Goal: Task Accomplishment & Management: Use online tool/utility

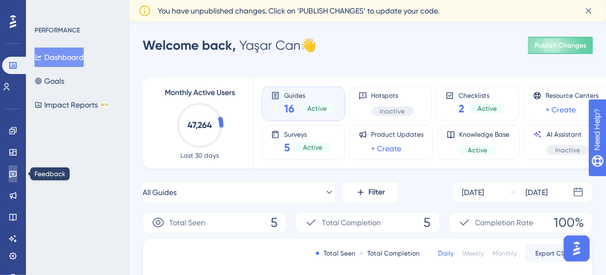
click at [14, 177] on icon at bounding box center [13, 173] width 9 height 9
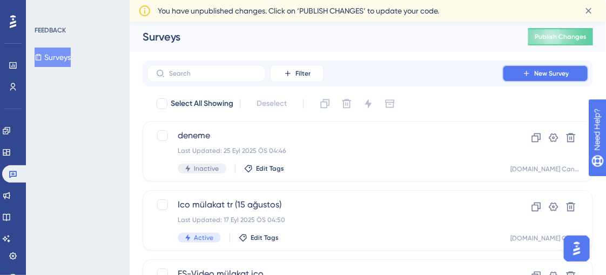
click at [537, 74] on span "New Survey" at bounding box center [551, 73] width 35 height 9
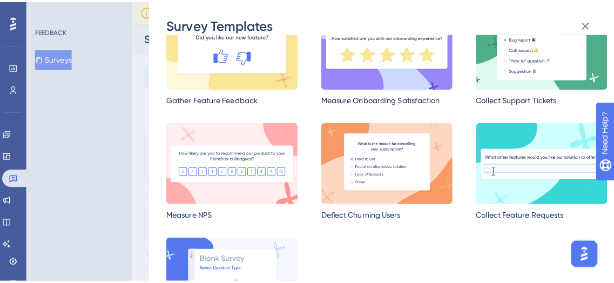
scroll to position [101, 0]
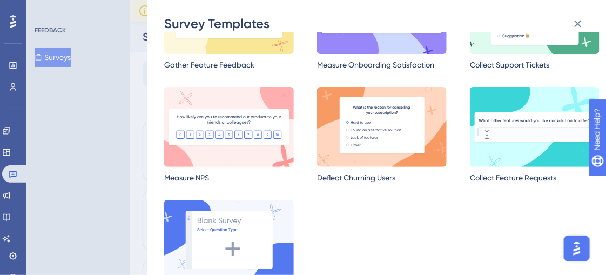
click at [247, 96] on img at bounding box center [229, 127] width 130 height 80
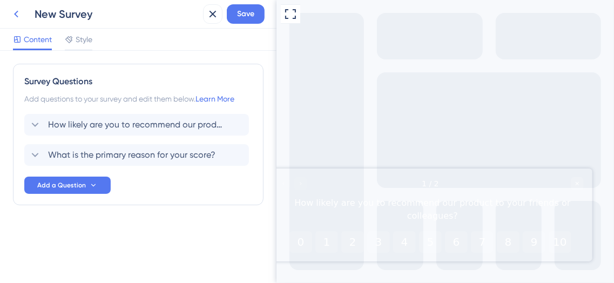
click at [20, 18] on icon at bounding box center [16, 14] width 13 height 13
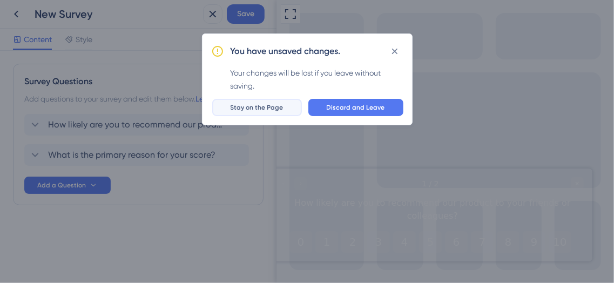
click at [296, 105] on button "Stay on the Page" at bounding box center [257, 107] width 90 height 17
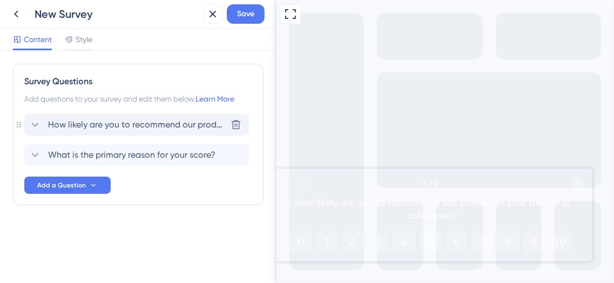
click at [158, 130] on span "How likely are you to recommend our product to your friends or colleagues?" at bounding box center [137, 124] width 178 height 13
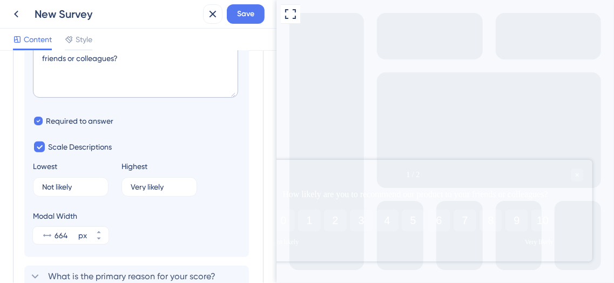
scroll to position [289, 0]
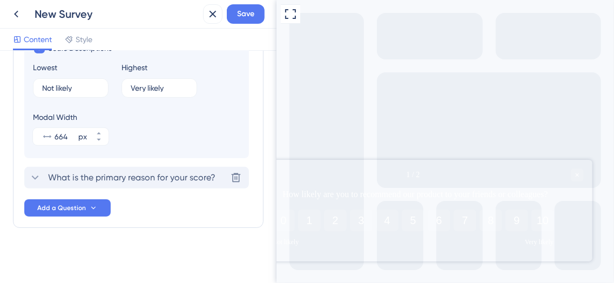
click at [146, 177] on span "What is the primary reason for your score?" at bounding box center [131, 177] width 167 height 13
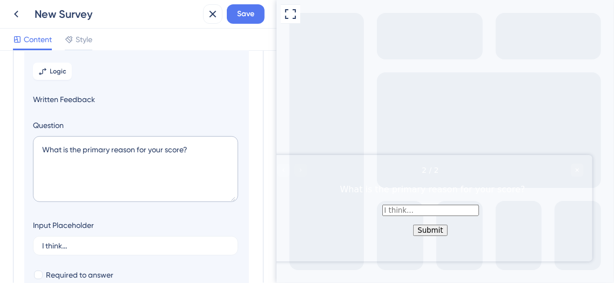
scroll to position [93, 0]
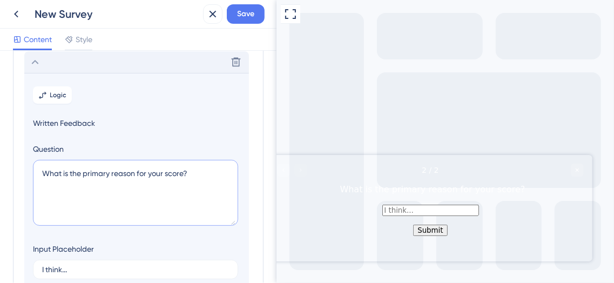
click at [124, 180] on textarea "What is the primary reason for your score?" at bounding box center [135, 193] width 205 height 66
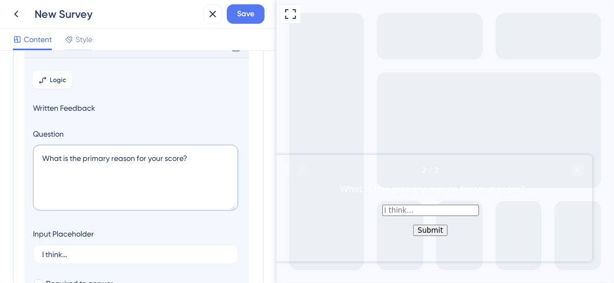
scroll to position [0, 0]
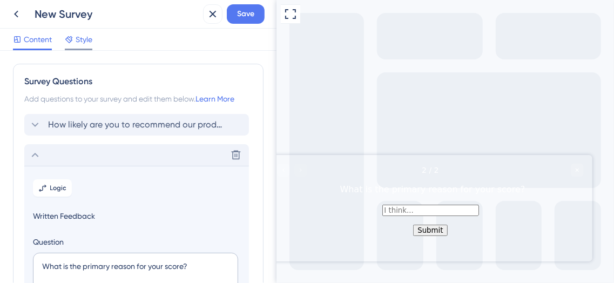
click at [88, 46] on div "Style" at bounding box center [79, 41] width 28 height 17
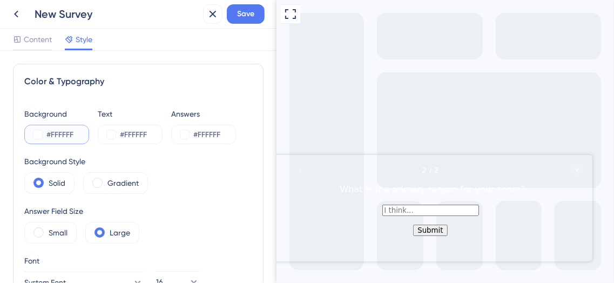
click at [82, 133] on input "#FFFFFF" at bounding box center [68, 134] width 44 height 13
drag, startPoint x: 82, startPoint y: 133, endPoint x: 58, endPoint y: 133, distance: 24.3
click at [58, 133] on input "#FFFFFF" at bounding box center [68, 134] width 44 height 13
paste input "092332"
type input "#092332"
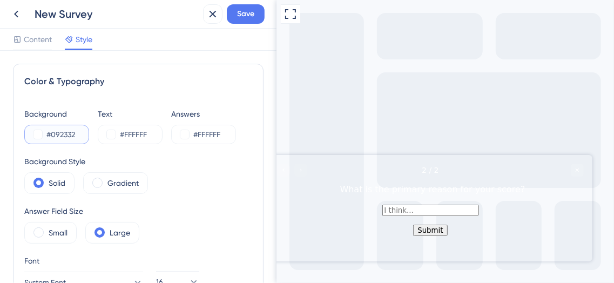
type input "#092332"
click at [159, 153] on div "Background #092332 Text #FFFFFF Answers #FFFFFF Background Style Solid Gradient…" at bounding box center [138, 237] width 228 height 261
click at [101, 185] on div "Gradient" at bounding box center [115, 183] width 65 height 22
click at [49, 182] on label "Solid" at bounding box center [57, 183] width 17 height 13
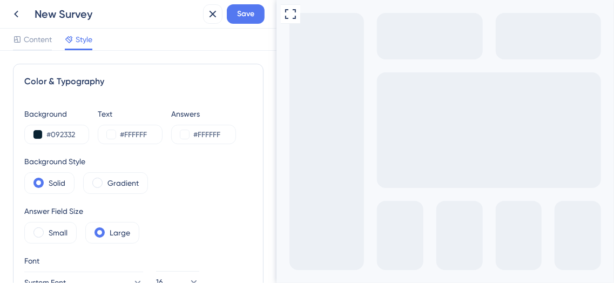
type input "s"
click at [205, 190] on div "Background Style Solid Gradient" at bounding box center [138, 174] width 228 height 39
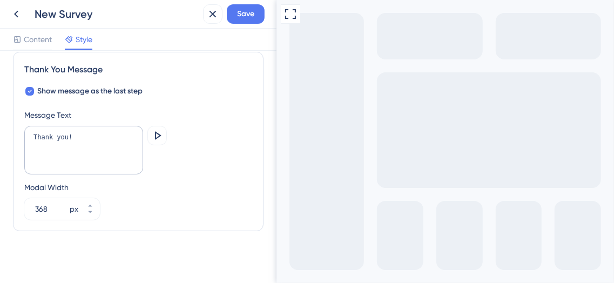
scroll to position [793, 0]
click at [69, 21] on div "New Survey" at bounding box center [117, 13] width 164 height 15
click at [82, 15] on div "New Survey" at bounding box center [117, 13] width 164 height 15
click at [103, 16] on div "New Survey" at bounding box center [117, 13] width 164 height 15
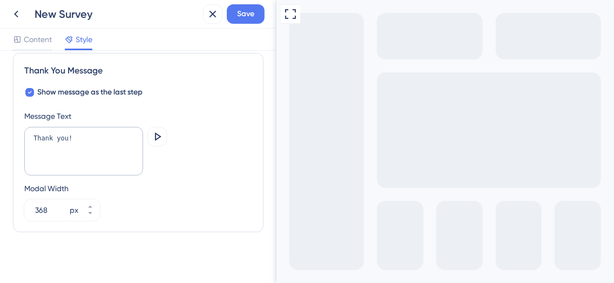
click at [93, 14] on div "New Survey" at bounding box center [117, 13] width 164 height 15
click at [254, 22] on button "Save" at bounding box center [246, 13] width 38 height 19
click at [12, 12] on icon at bounding box center [16, 14] width 13 height 13
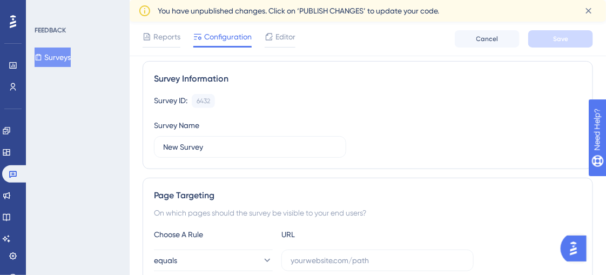
scroll to position [76, 0]
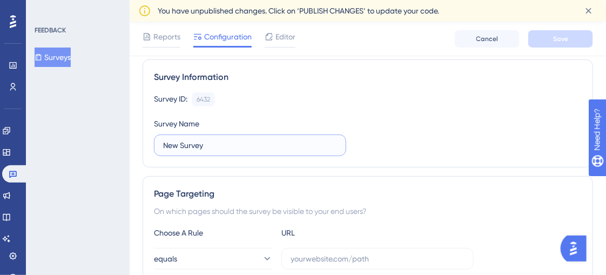
drag, startPoint x: 215, startPoint y: 140, endPoint x: 164, endPoint y: 132, distance: 52.4
click at [164, 132] on div "Survey Name New Survey" at bounding box center [250, 136] width 192 height 39
type input "Coensio Deneme"
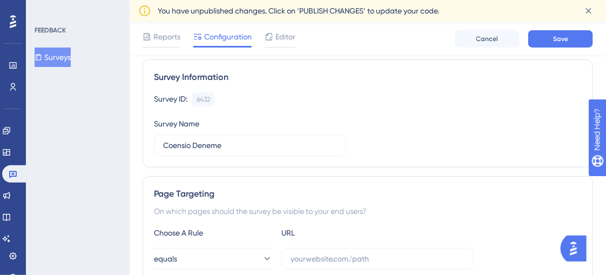
click at [420, 137] on div "Survey ID: 6432 Copy Survey Name Coensio Deneme" at bounding box center [368, 124] width 428 height 64
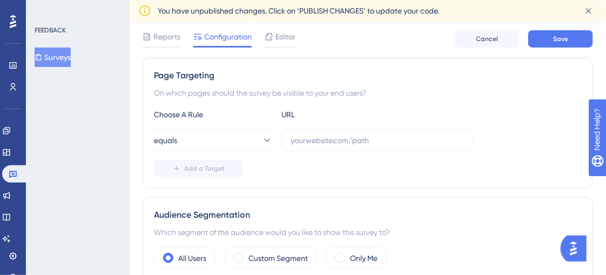
scroll to position [194, 0]
click at [370, 137] on input "text" at bounding box center [377, 140] width 174 height 12
click at [311, 145] on label at bounding box center [377, 140] width 192 height 22
click at [311, 145] on input "text" at bounding box center [377, 140] width 174 height 12
paste input "[URL][DOMAIN_NAME]"
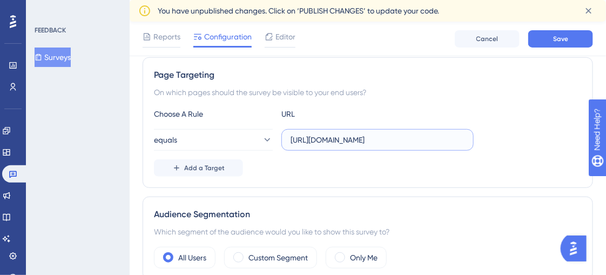
type input "[URL][DOMAIN_NAME]"
click at [306, 159] on div "Add a Target" at bounding box center [368, 167] width 428 height 17
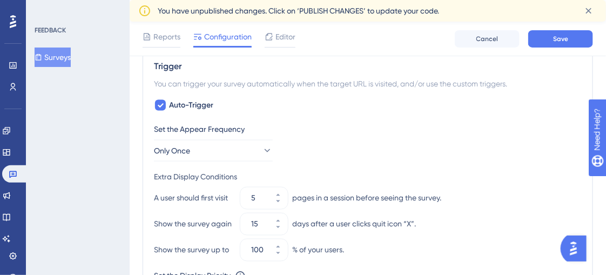
scroll to position [436, 0]
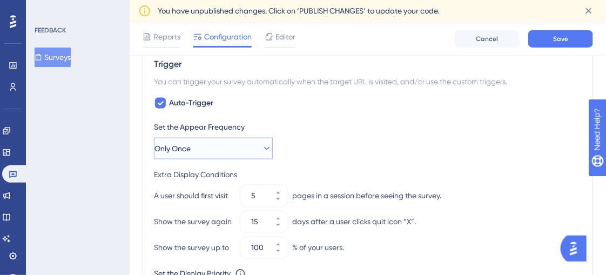
click at [262, 148] on icon at bounding box center [266, 148] width 11 height 11
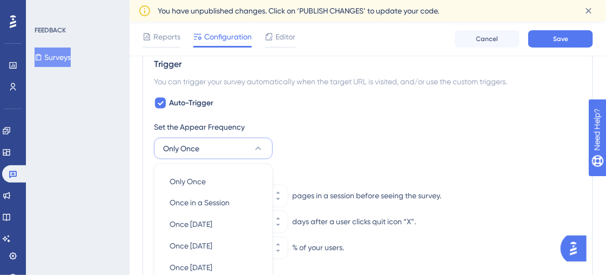
scroll to position [563, 0]
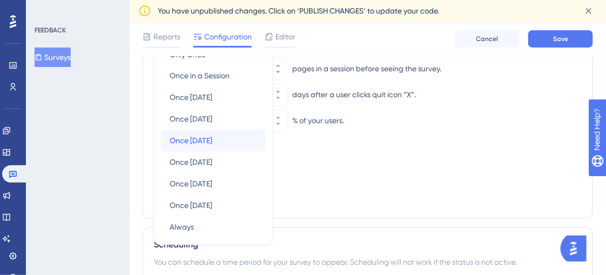
click at [233, 135] on div "Once [DATE] Once [DATE]" at bounding box center [212, 141] width 87 height 22
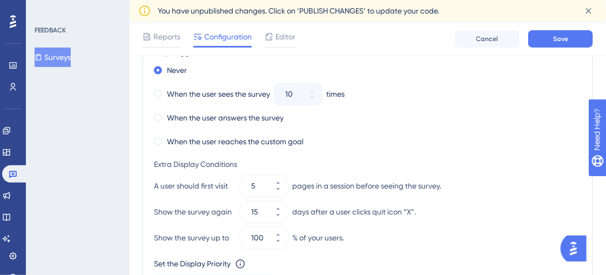
scroll to position [559, 0]
click at [277, 188] on icon at bounding box center [278, 189] width 4 height 2
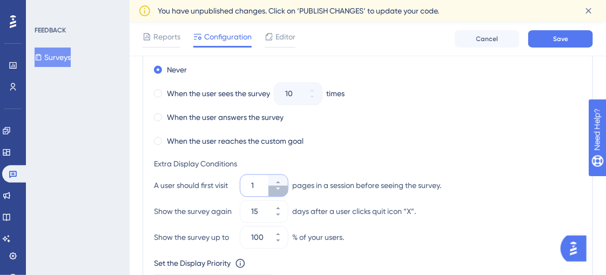
click at [277, 188] on icon at bounding box center [278, 189] width 4 height 2
type input "1"
click at [371, 192] on div "A user should first visit 1 pages in a session before seeing the survey." at bounding box center [368, 186] width 428 height 22
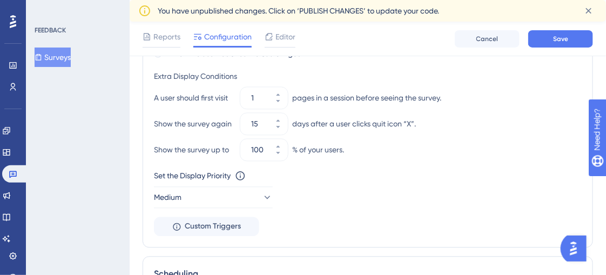
scroll to position [650, 0]
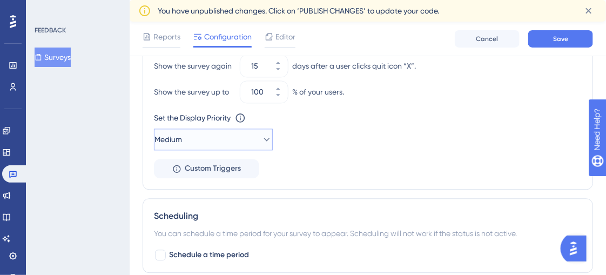
click at [223, 138] on button "Medium" at bounding box center [213, 139] width 119 height 22
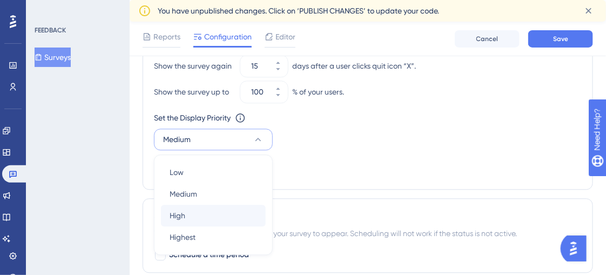
scroll to position [768, 0]
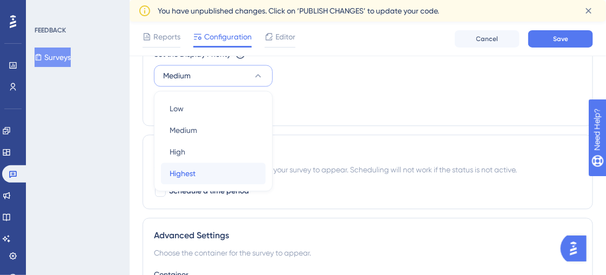
click at [219, 164] on div "Highest Highest" at bounding box center [212, 173] width 87 height 22
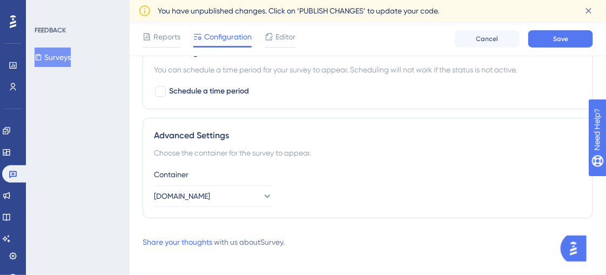
scroll to position [868, 1]
click at [222, 187] on button "[DOMAIN_NAME]" at bounding box center [213, 196] width 119 height 22
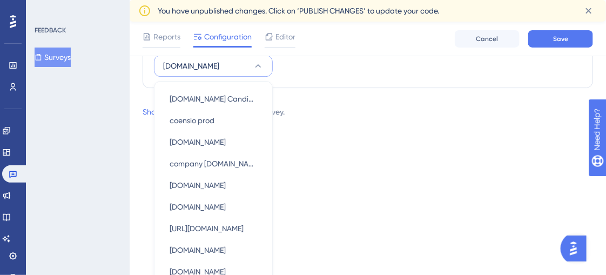
scroll to position [985, 0]
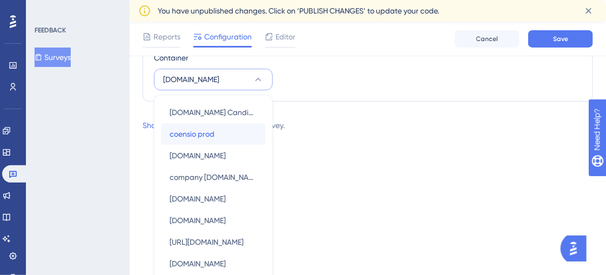
click at [200, 134] on span "coensio prod" at bounding box center [191, 133] width 45 height 13
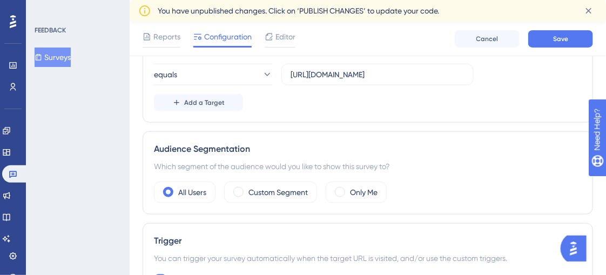
scroll to position [262, 1]
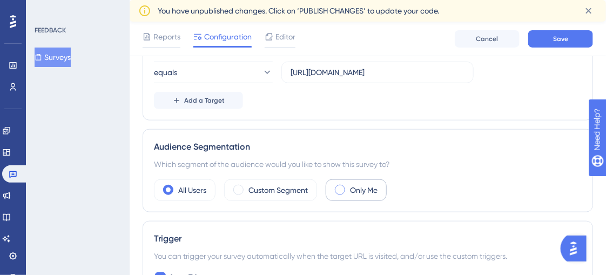
click at [352, 193] on label "Only Me" at bounding box center [364, 190] width 28 height 13
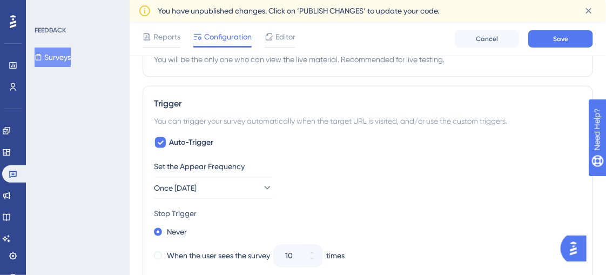
scroll to position [418, 0]
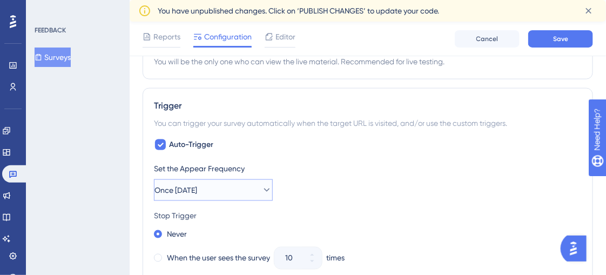
click at [264, 184] on button "Once [DATE]" at bounding box center [213, 190] width 119 height 22
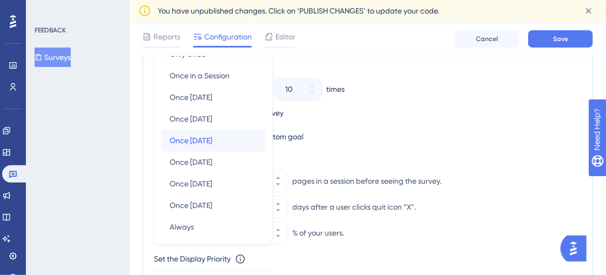
click at [252, 134] on div "Once [DATE] Once [DATE]" at bounding box center [212, 141] width 87 height 22
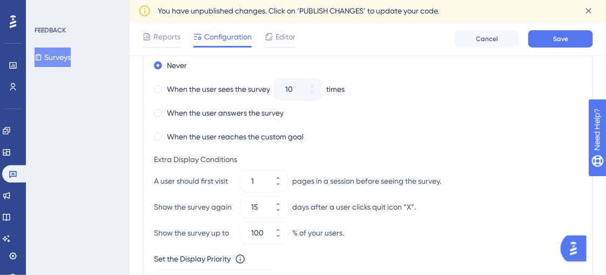
click at [377, 139] on div "When the user reaches the custom goal" at bounding box center [368, 137] width 428 height 15
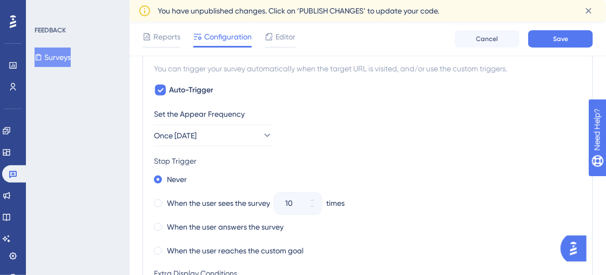
scroll to position [472, 0]
click at [261, 138] on icon at bounding box center [266, 136] width 11 height 11
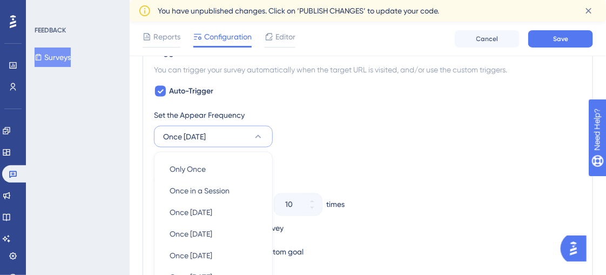
scroll to position [587, 0]
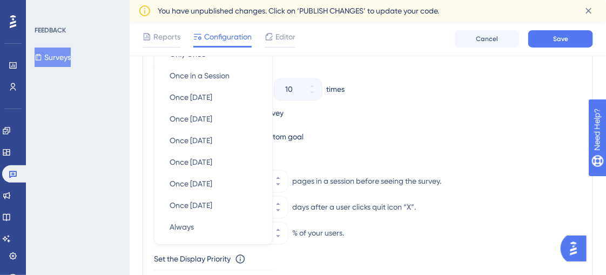
click at [356, 131] on div "When the user reaches the custom goal" at bounding box center [368, 137] width 428 height 15
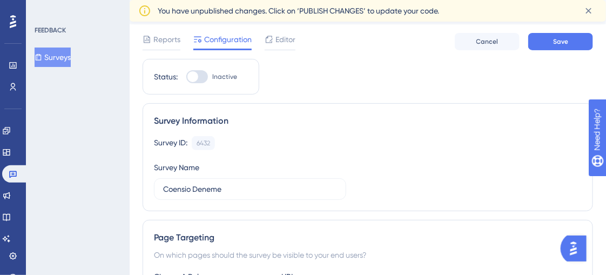
scroll to position [0, 0]
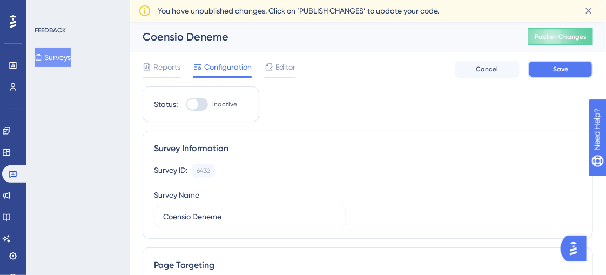
click at [553, 69] on span "Save" at bounding box center [560, 69] width 15 height 9
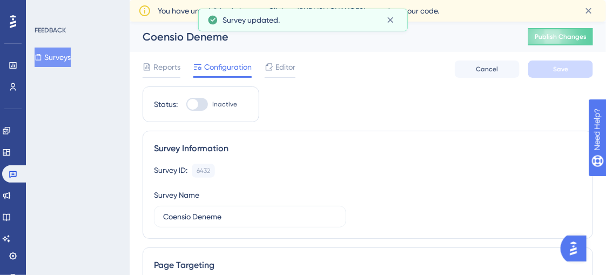
click at [197, 103] on div at bounding box center [192, 104] width 11 height 11
click at [186, 104] on input "Inactive" at bounding box center [186, 104] width 1 height 1
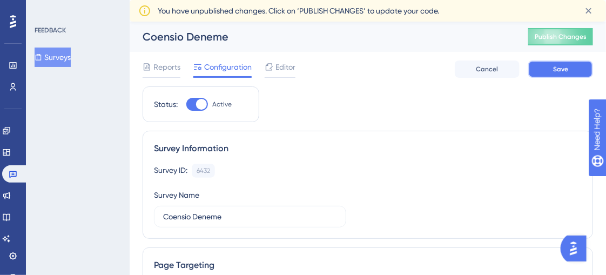
click at [586, 70] on button "Save" at bounding box center [560, 68] width 65 height 17
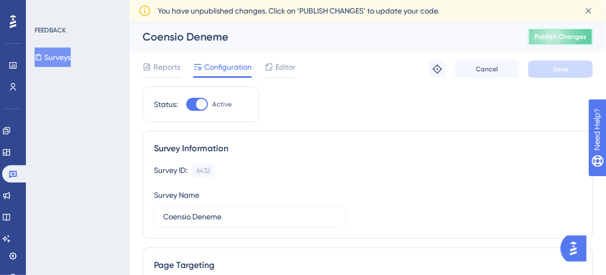
click at [551, 35] on span "Publish Changes" at bounding box center [560, 36] width 52 height 9
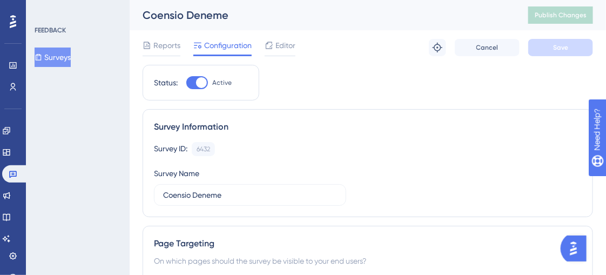
click at [192, 79] on div at bounding box center [197, 82] width 22 height 13
click at [186, 83] on input "Active" at bounding box center [186, 83] width 1 height 1
checkbox input "false"
click at [550, 49] on button "Save" at bounding box center [560, 47] width 65 height 17
click at [559, 11] on span "Publish Changes" at bounding box center [560, 15] width 52 height 9
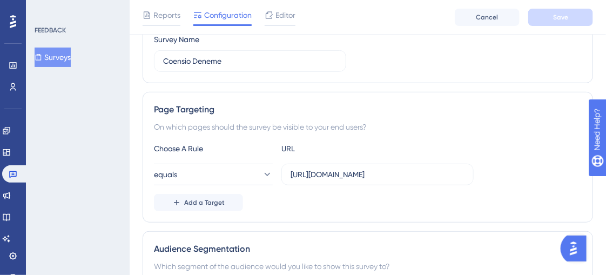
scroll to position [0, 1]
